Goal: Transaction & Acquisition: Book appointment/travel/reservation

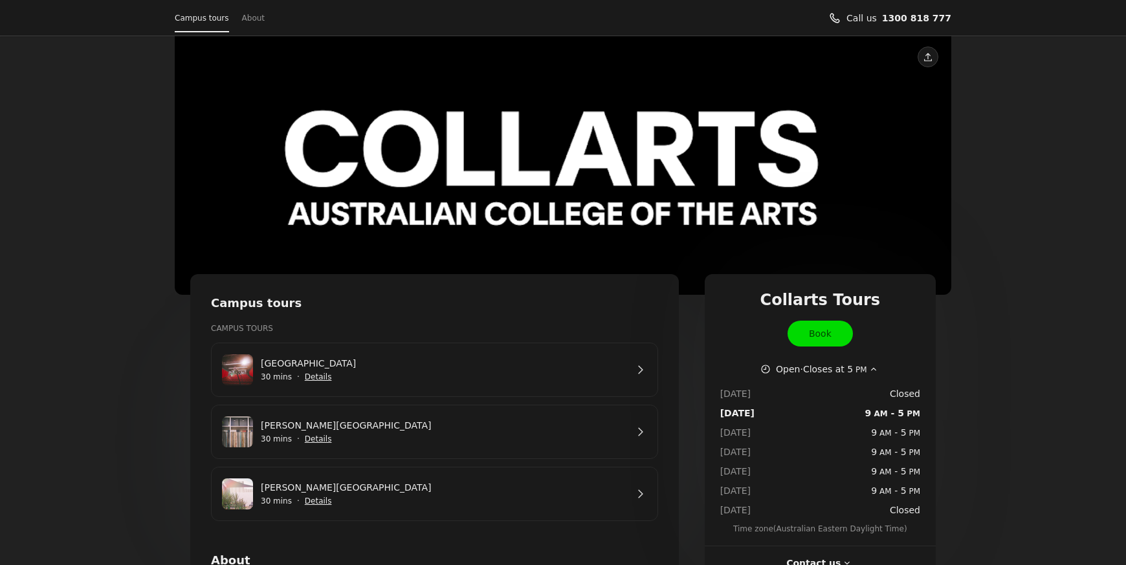
click at [376, 433] on link "[PERSON_NAME][GEOGRAPHIC_DATA]" at bounding box center [444, 426] width 366 height 14
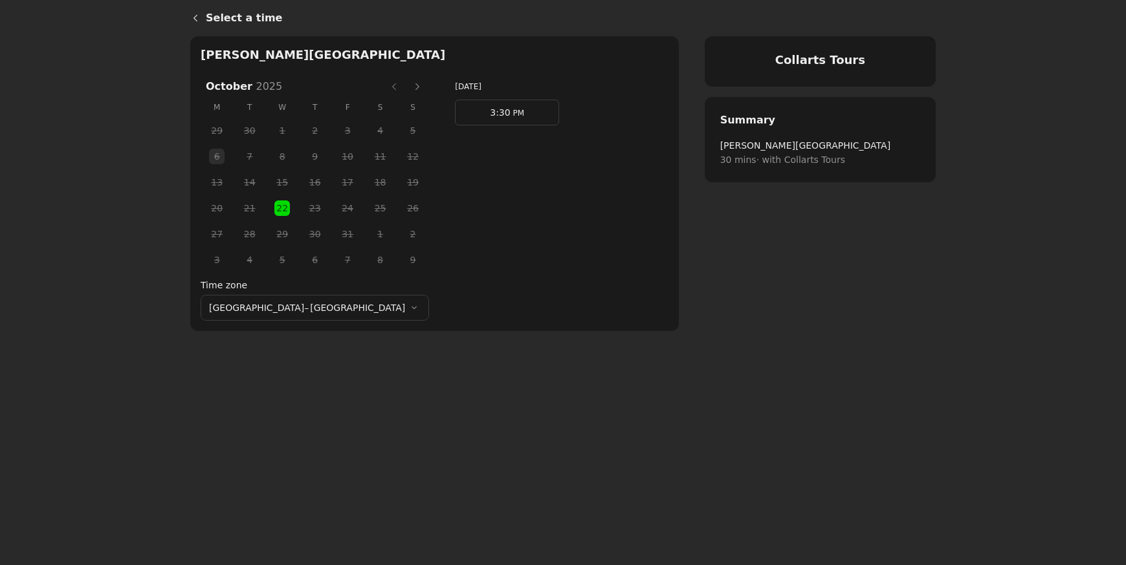
click at [272, 210] on span "22" at bounding box center [281, 208] width 19 height 19
click at [510, 115] on span "PM" at bounding box center [517, 113] width 14 height 9
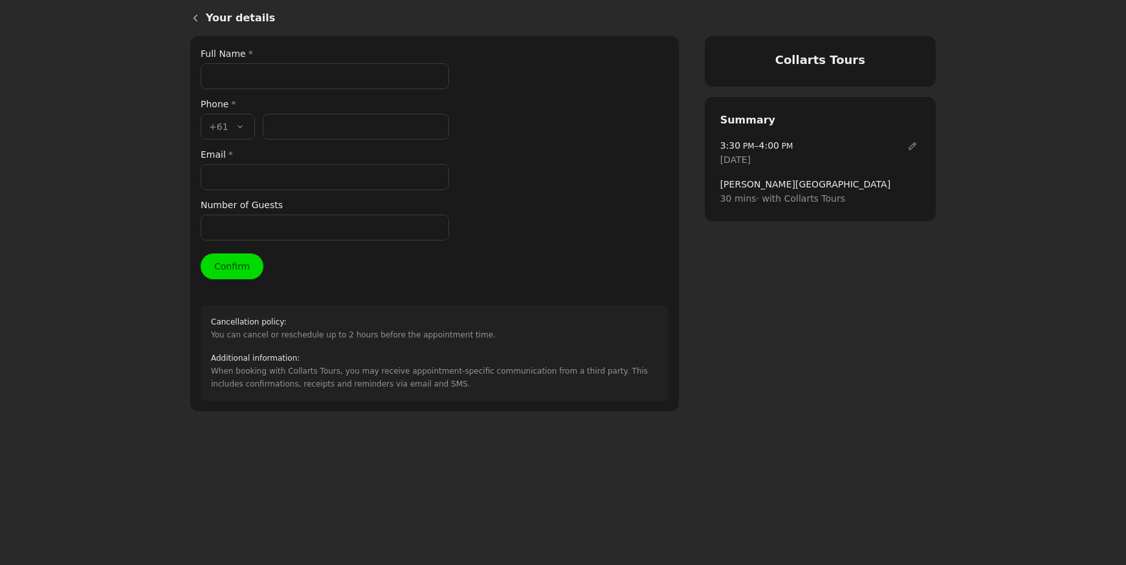
click at [230, 69] on input "Full Name *" at bounding box center [325, 76] width 248 height 26
type input "[PERSON_NAME]"
click at [295, 133] on input "Phone number *" at bounding box center [356, 127] width 186 height 26
paste input "413 929 179"
type input "413 929 179"
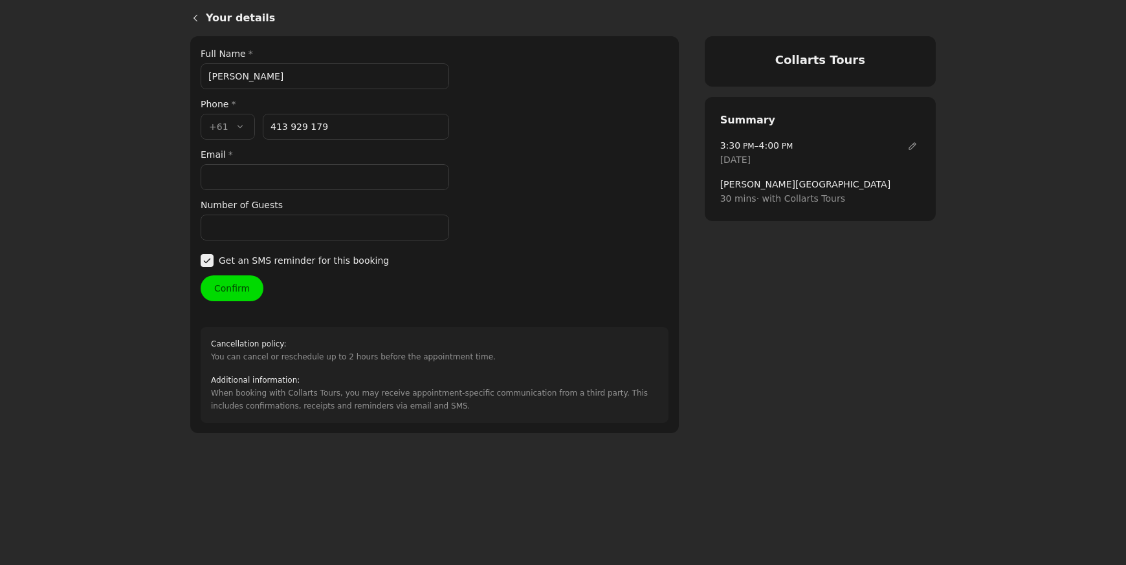
click at [256, 173] on input "Email *" at bounding box center [325, 177] width 248 height 26
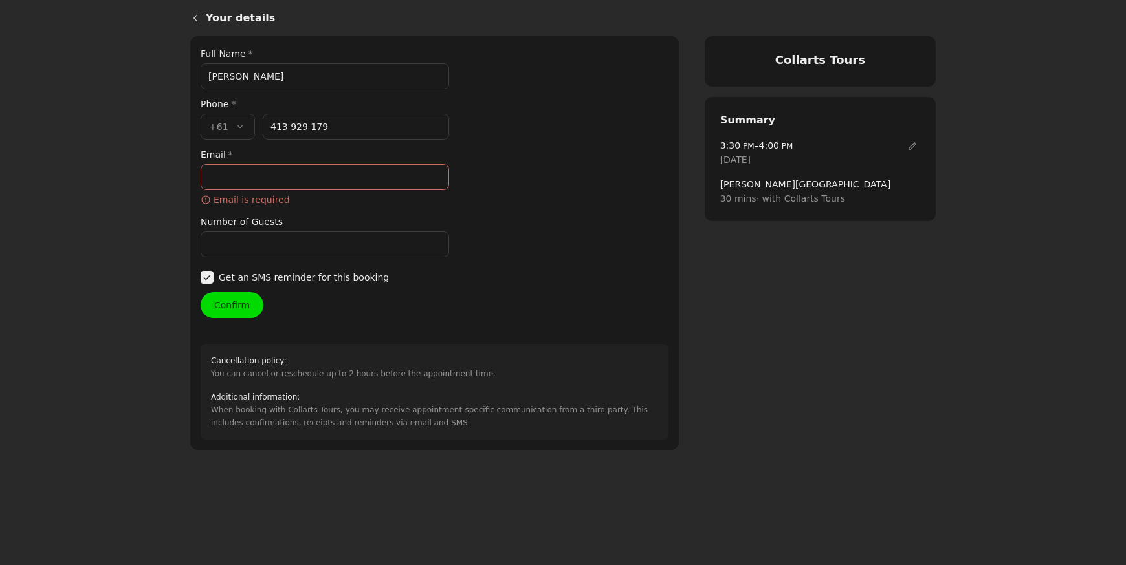
click at [252, 183] on input "Email *" at bounding box center [325, 177] width 248 height 26
paste input "[EMAIL_ADDRESS][DOMAIN_NAME]"
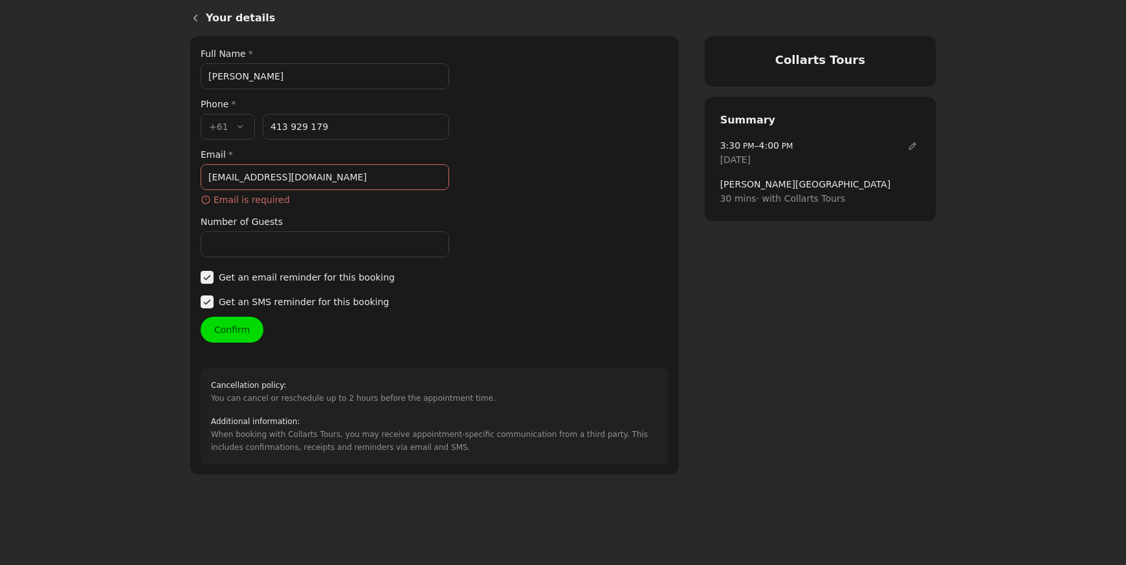
click at [210, 175] on input "[EMAIL_ADDRESS][DOMAIN_NAME]" at bounding box center [325, 177] width 248 height 26
type input "[EMAIL_ADDRESS][DOMAIN_NAME]"
click at [449, 248] on div "Your details Full Name * [PERSON_NAME] Phone * Country code * , +61 +61 Phone n…" at bounding box center [435, 256] width 468 height 418
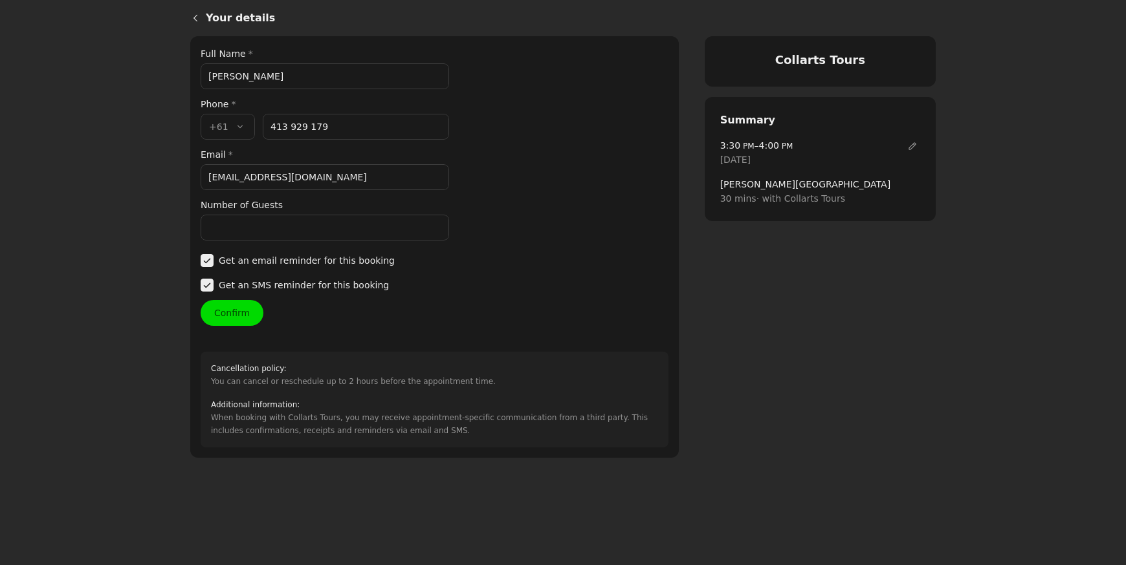
click at [247, 313] on button "Confirm" at bounding box center [232, 313] width 63 height 26
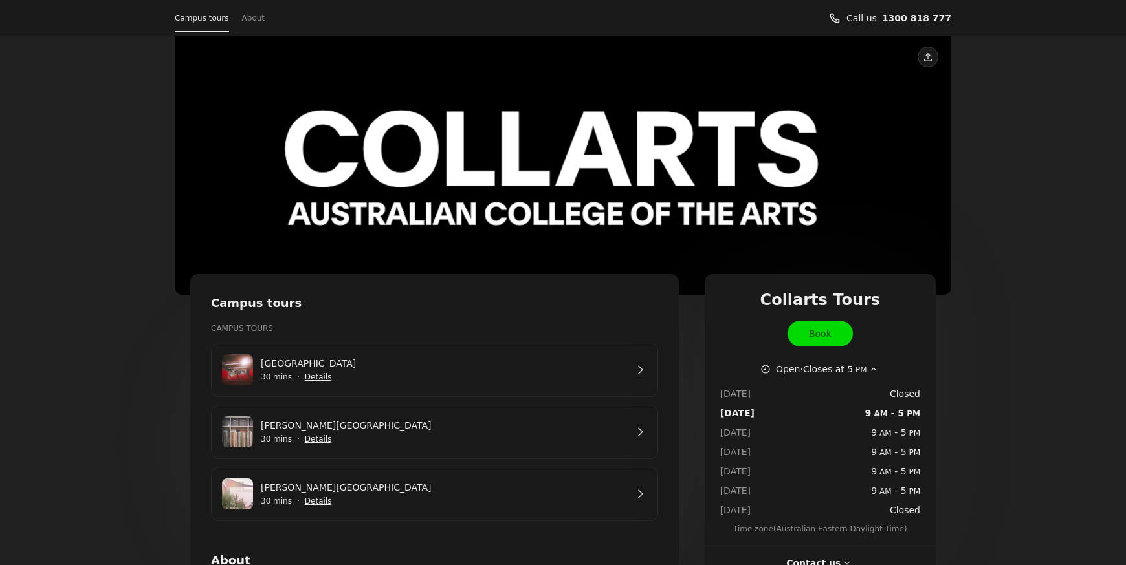
click at [343, 483] on link "[PERSON_NAME][GEOGRAPHIC_DATA]" at bounding box center [444, 488] width 366 height 14
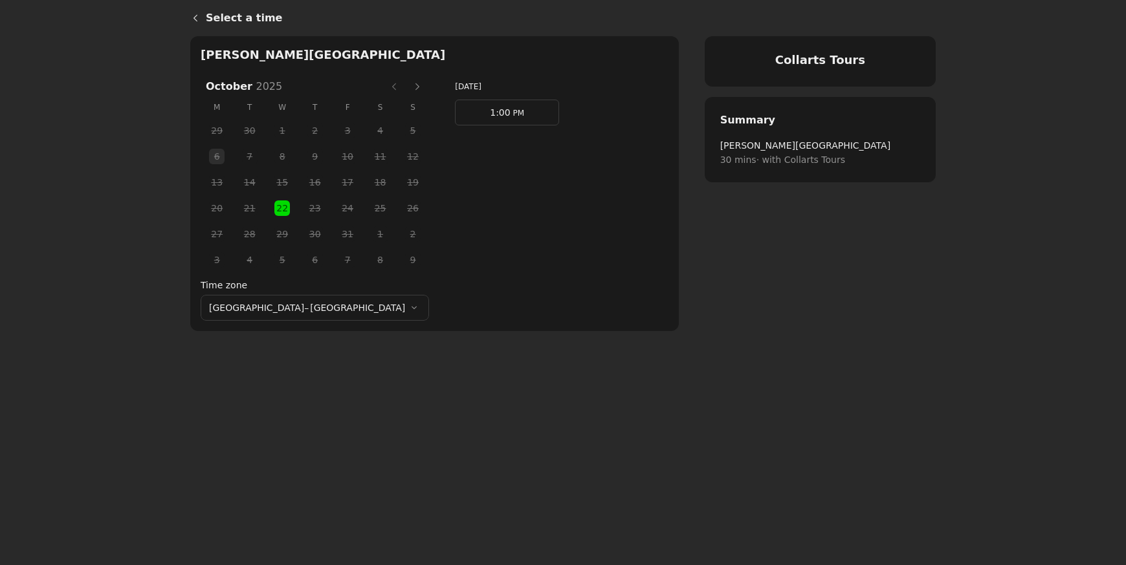
click at [485, 113] on link "1:00 PM" at bounding box center [507, 113] width 104 height 26
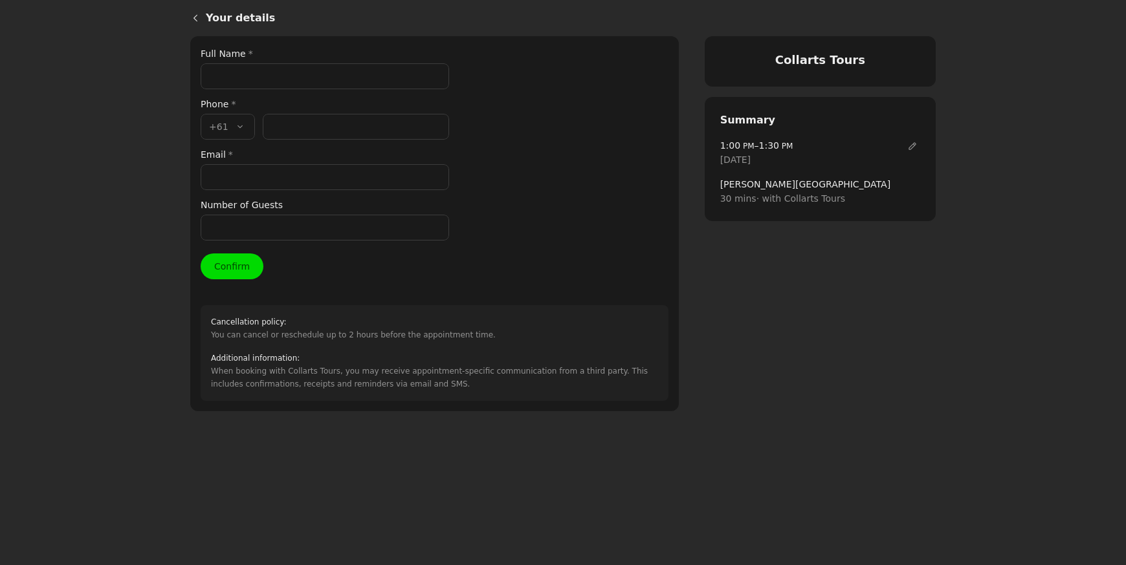
paste input "miafitzgerald317@gmail.com"
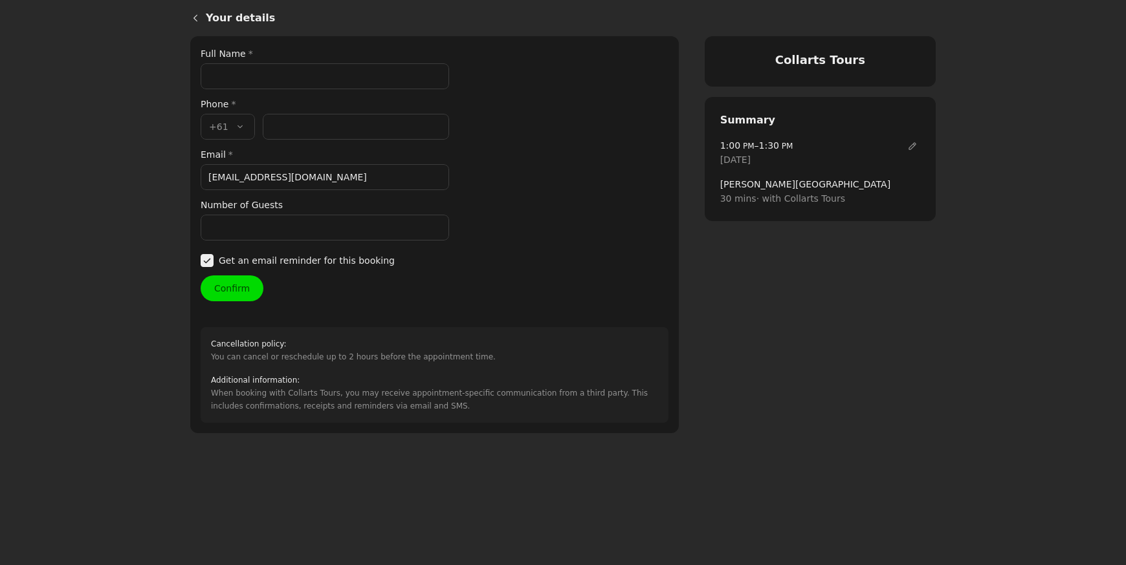
type input "miafitzgerald317@gmail.com"
click at [221, 75] on input "Full Name *" at bounding box center [325, 76] width 248 height 26
type input "Mia"
click at [295, 136] on input "Phone number *" at bounding box center [356, 127] width 186 height 26
paste input "61466871083"
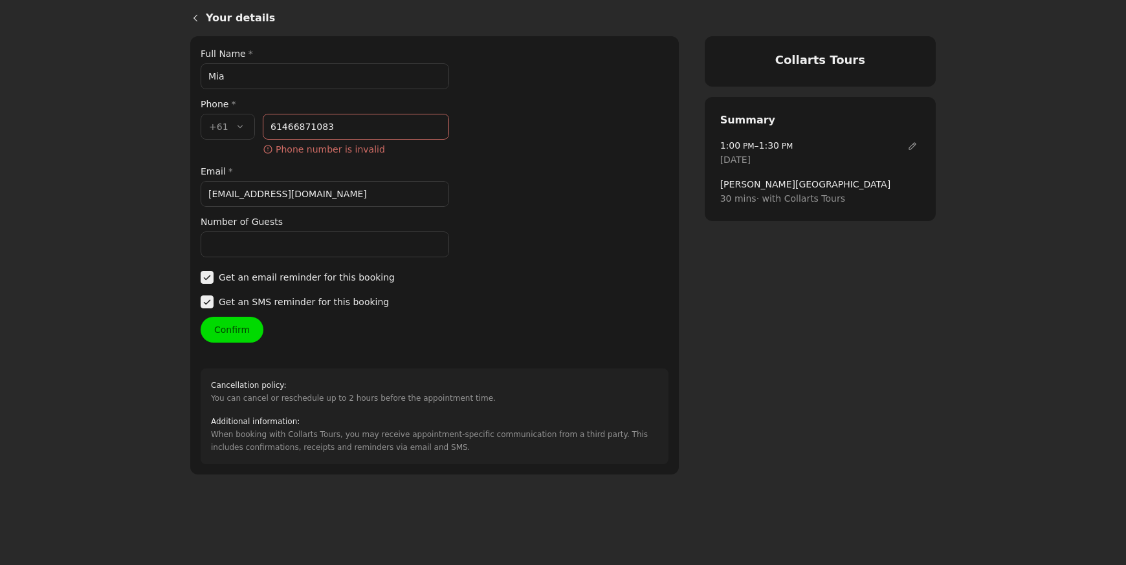
click at [279, 124] on input "61466871083" at bounding box center [356, 127] width 186 height 26
type input "466 871 083"
click at [256, 76] on input "Mia" at bounding box center [325, 76] width 248 height 26
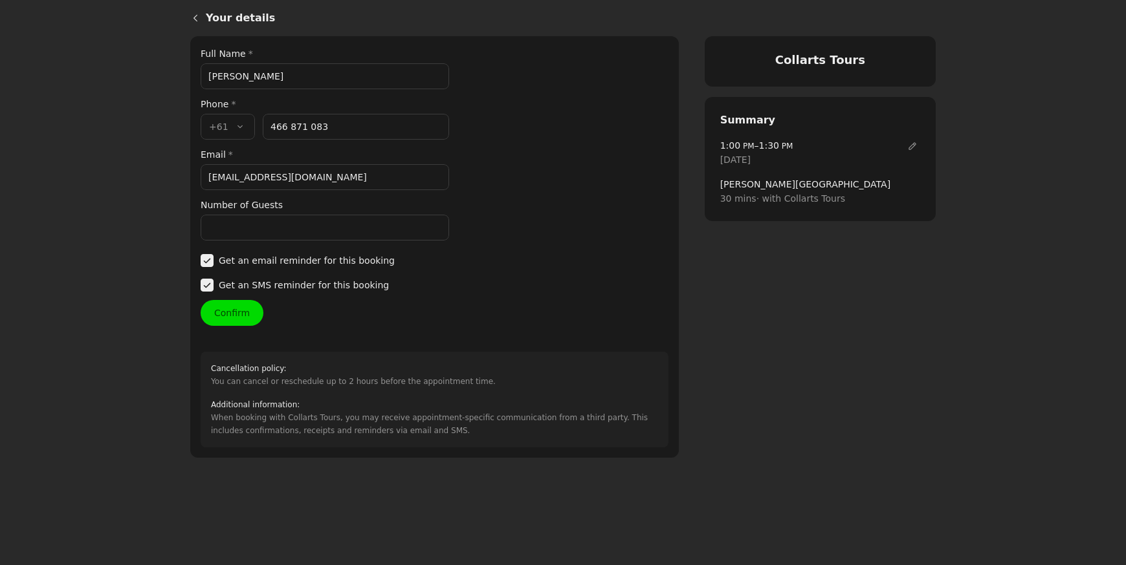
type input "Mia Fitzgerald"
click at [219, 232] on input "Number of Guests" at bounding box center [325, 228] width 248 height 26
type input "2"
click at [230, 301] on button "Confirm" at bounding box center [232, 313] width 63 height 26
